Goal: Information Seeking & Learning: Learn about a topic

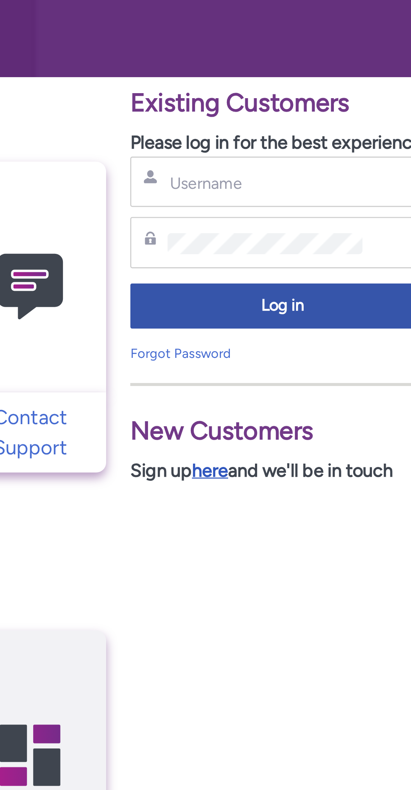
click at [314, 377] on link "here" at bounding box center [312, 375] width 15 height 9
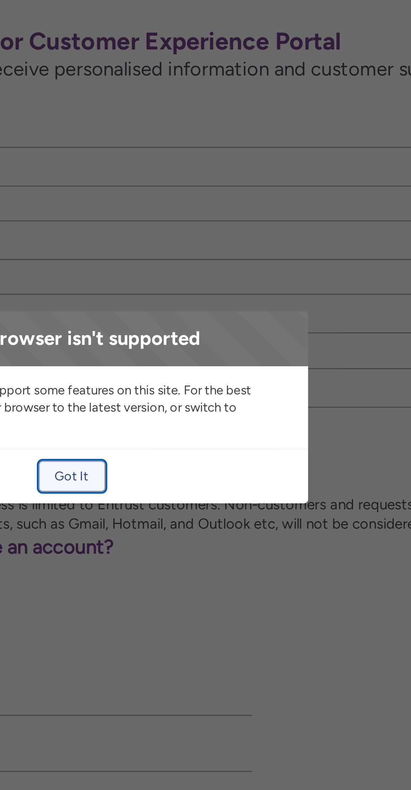
click at [211, 418] on button "Got It" at bounding box center [205, 418] width 29 height 13
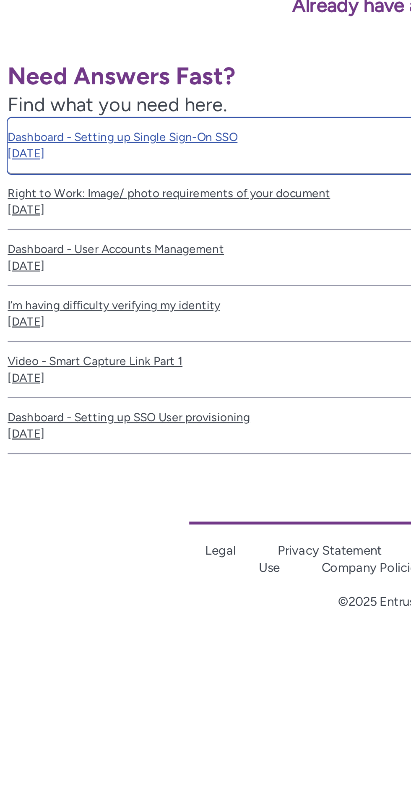
click at [90, 511] on span "Sep 19, 2025" at bounding box center [143, 513] width 281 height 7
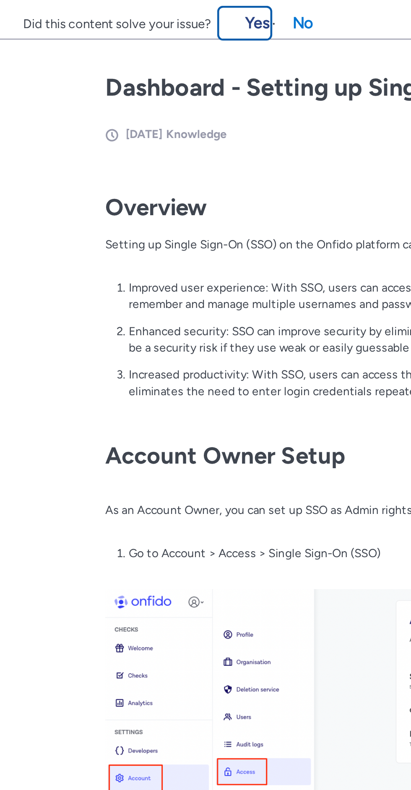
click at [111, 12] on button "Yes" at bounding box center [106, 9] width 22 height 13
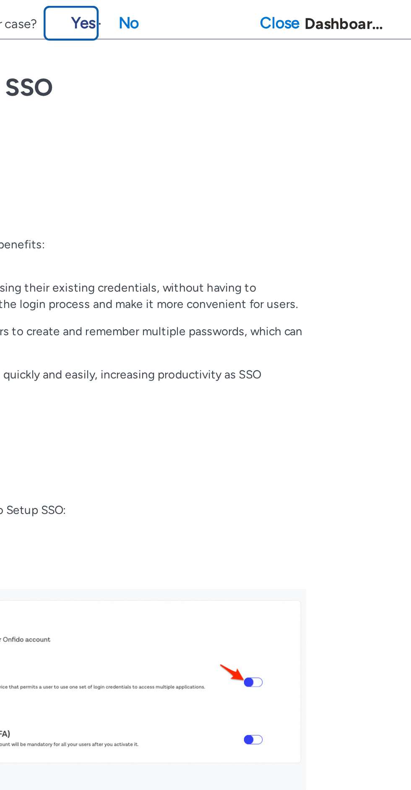
click at [273, 14] on button "Yes" at bounding box center [263, 9] width 22 height 13
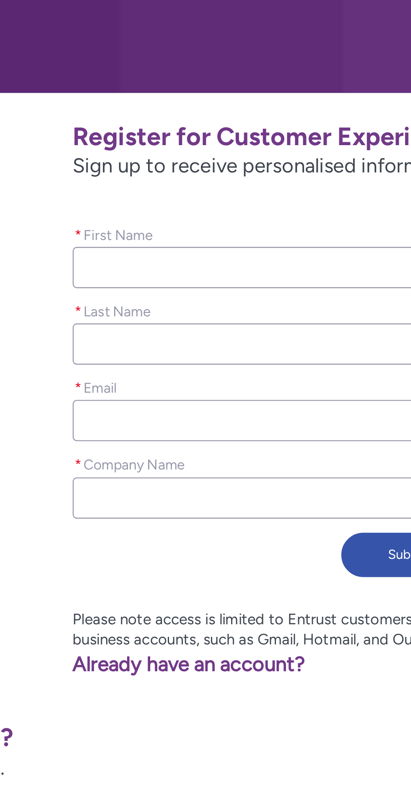
click at [200, 283] on input "* First Name" at bounding box center [267, 283] width 281 height 17
type lightning-primitive-input-simple "a"
type input "a"
type lightning-primitive-input-simple "al"
type input "al"
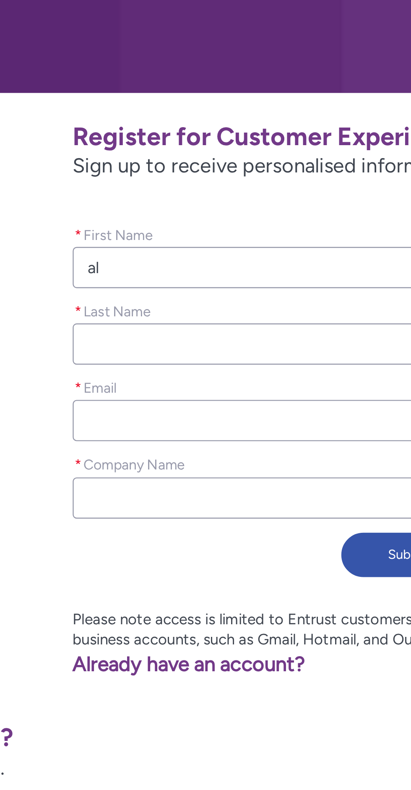
type lightning-primitive-input-simple "ale"
type input "ale"
type lightning-primitive-input-simple "alex"
type input "alex"
click at [224, 319] on input "* Last Name" at bounding box center [267, 315] width 281 height 17
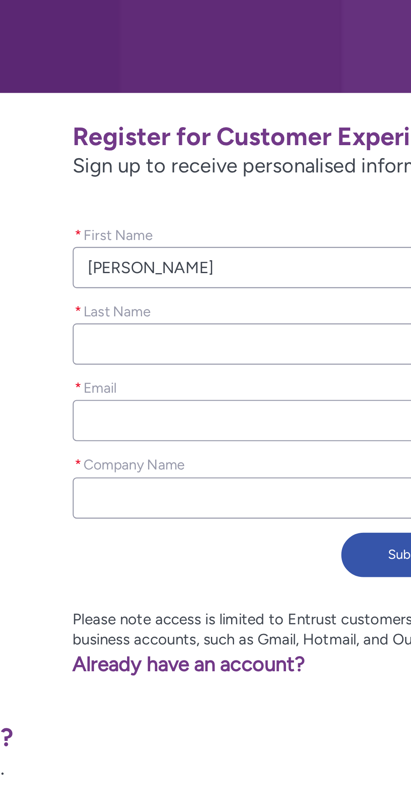
type lightning-primitive-input-simple "p"
type input "p"
type lightning-primitive-input-simple "pe"
type input "pe"
type lightning-primitive-input-simple "per"
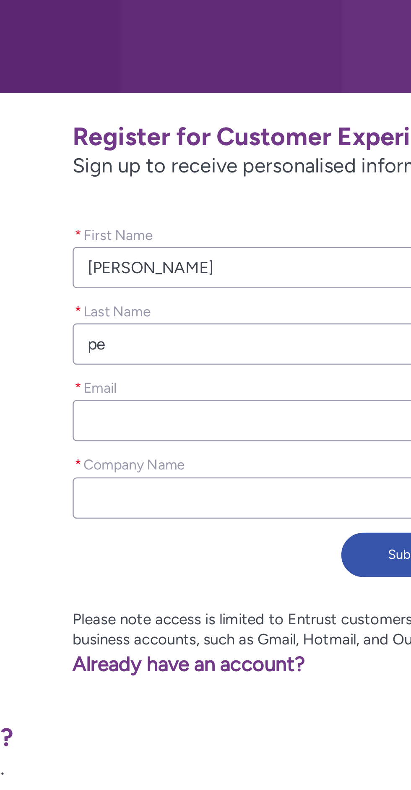
type input "per"
type lightning-primitive-input-simple "pere"
type input "pere"
type lightning-primitive-input-simple "perez"
type input "perez"
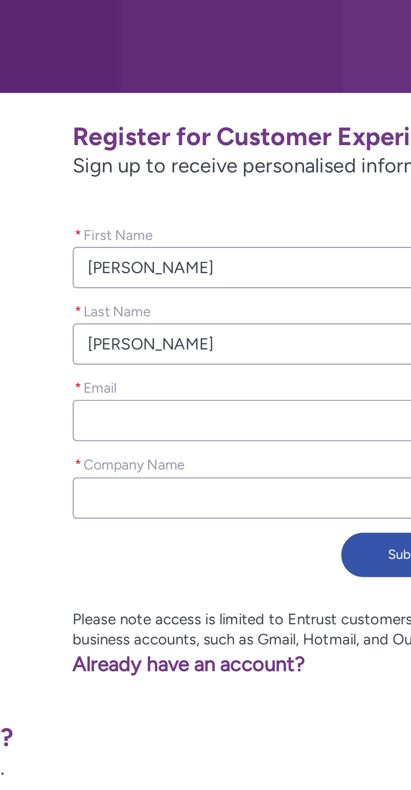
click at [203, 352] on input "* Email" at bounding box center [267, 347] width 281 height 17
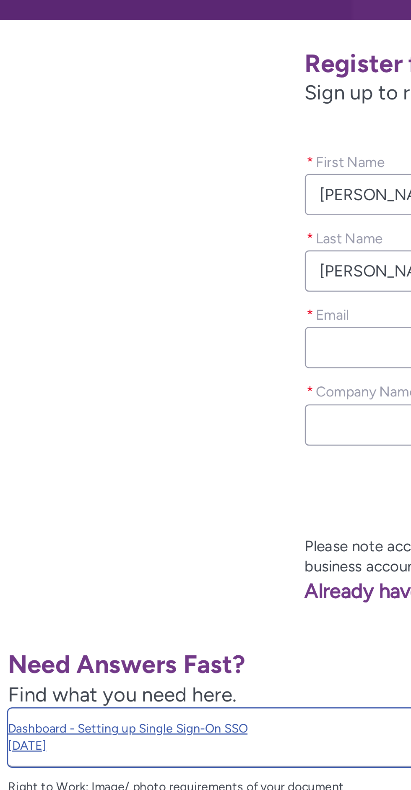
click at [71, 507] on link "Dashboard - Setting up Single Sign-On SSO Sep 19, 2025" at bounding box center [143, 510] width 281 height 24
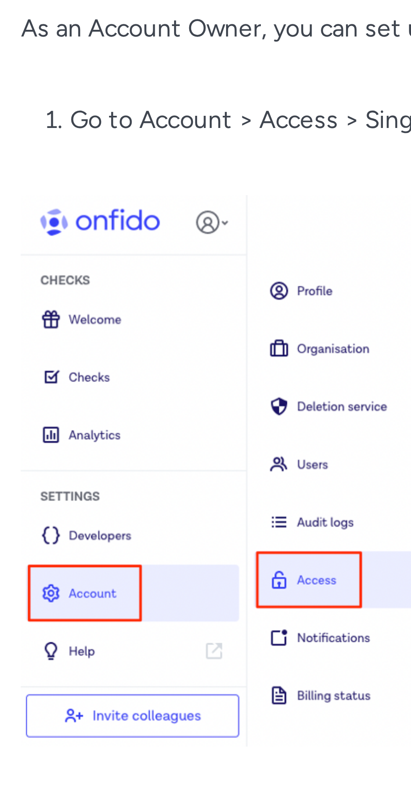
click at [109, 334] on img at bounding box center [206, 313] width 320 height 114
click at [108, 334] on img at bounding box center [206, 313] width 320 height 114
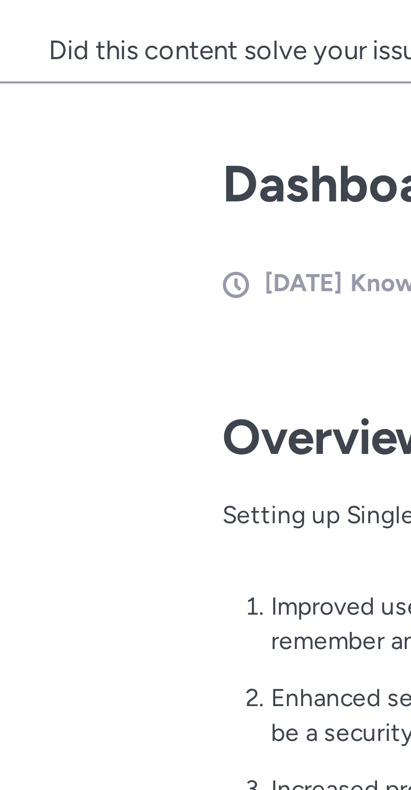
click at [71, 59] on span "Sep 19, 2025" at bounding box center [63, 58] width 16 height 6
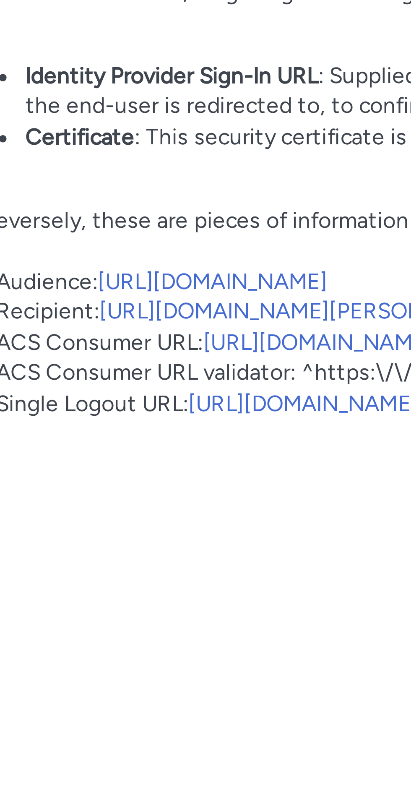
click at [99, 463] on link "https://onfido.com" at bounding box center [98, 461] width 52 height 6
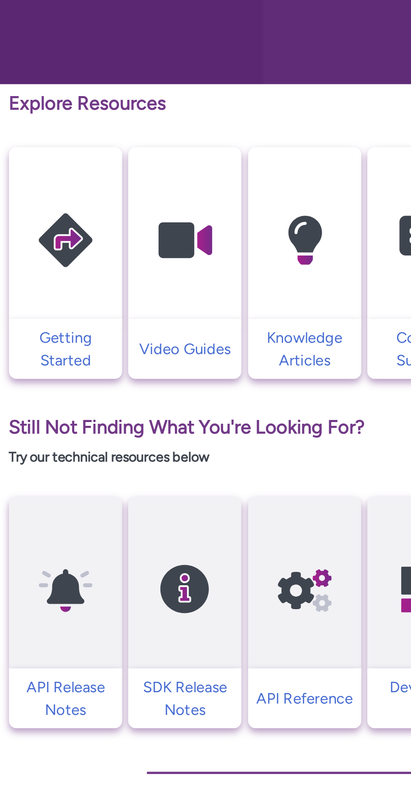
click at [208, 425] on div "Explore Resources Getting Started Video Guides Knowledge Articles Contact Suppo…" at bounding box center [137, 393] width 264 height 358
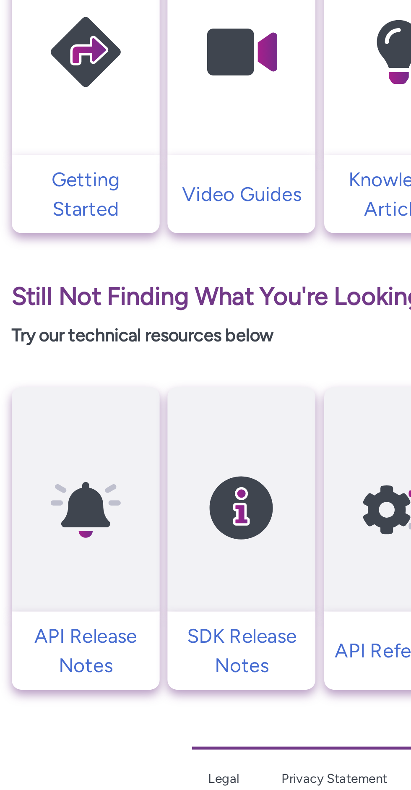
click at [33, 337] on link at bounding box center [36, 294] width 63 height 96
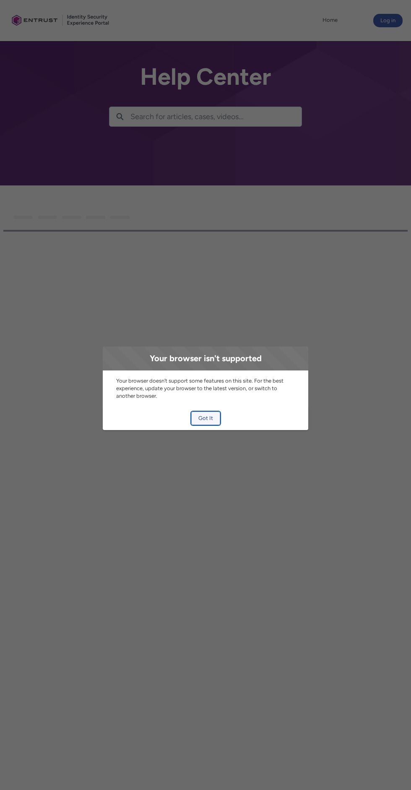
click at [212, 418] on button "Got It" at bounding box center [205, 418] width 29 height 13
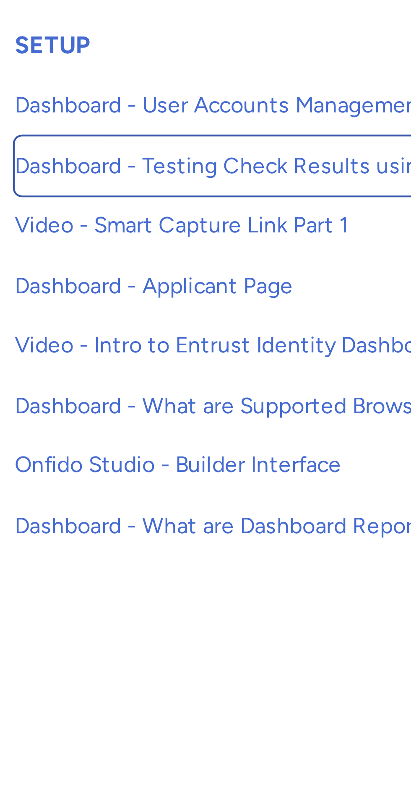
click at [68, 305] on link "Dashboard - Testing Check Results using a Sandbox Environment" at bounding box center [72, 309] width 139 height 14
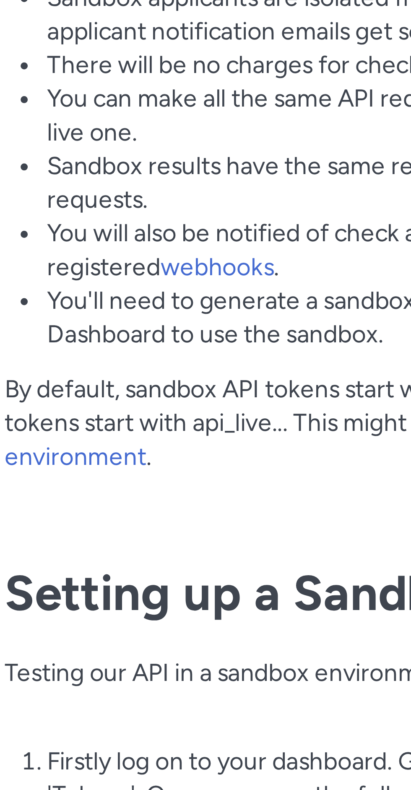
click at [108, 552] on link "region environment" at bounding box center [137, 547] width 190 height 15
